Goal: Transaction & Acquisition: Purchase product/service

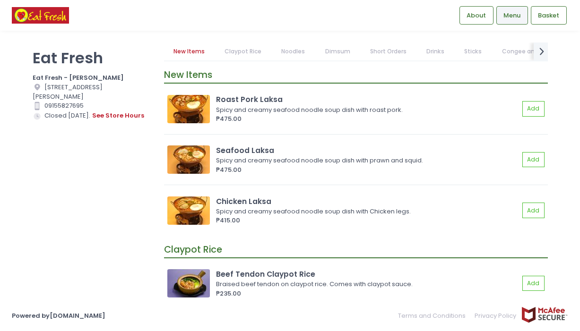
click at [514, 17] on span "Menu" at bounding box center [511, 15] width 17 height 9
click at [55, 17] on img at bounding box center [40, 15] width 57 height 17
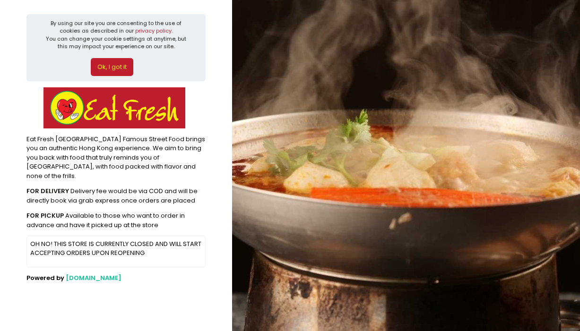
click at [111, 63] on button "Ok, I got it" at bounding box center [112, 67] width 43 height 18
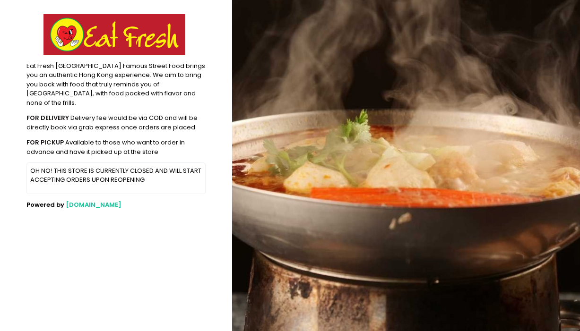
click at [102, 173] on p "OH NO! THIS STORE IS CURRENTLY CLOSED AND WILL START ACCEPTING ORDERS UPON REOP…" at bounding box center [116, 175] width 172 height 18
click at [86, 37] on img at bounding box center [114, 34] width 142 height 41
click at [108, 33] on img at bounding box center [114, 34] width 142 height 41
click at [75, 200] on span "[DOMAIN_NAME]" at bounding box center [94, 204] width 56 height 9
